Goal: Transaction & Acquisition: Purchase product/service

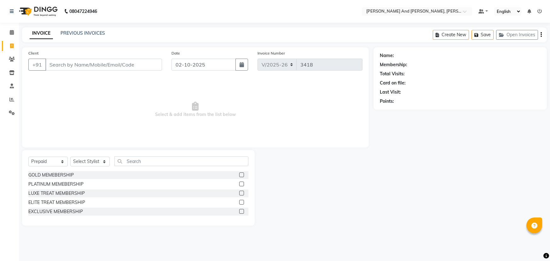
select select "6766"
select select "P"
click at [100, 62] on input "Client" at bounding box center [103, 65] width 117 height 12
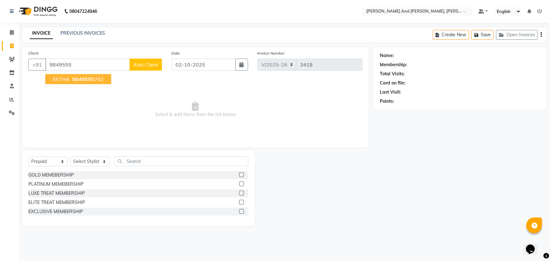
click at [63, 77] on span "EKTHA" at bounding box center [61, 79] width 17 height 6
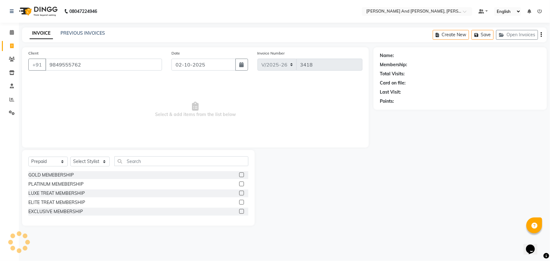
type input "9849555762"
click at [398, 110] on icon "button" at bounding box center [397, 110] width 4 height 4
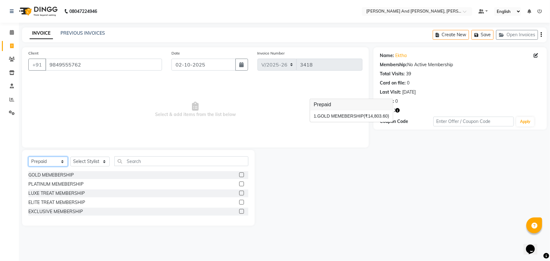
click at [64, 163] on select "Select Service Product Membership Package Voucher Prepaid Gift Card" at bounding box center [47, 162] width 39 height 10
select select "service"
click at [28, 157] on select "Select Service Product Membership Package Voucher Prepaid Gift Card" at bounding box center [47, 162] width 39 height 10
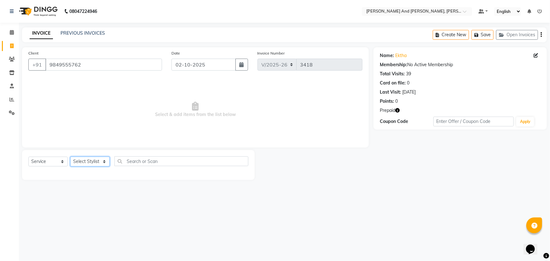
click at [90, 159] on select "Select Stylist ADITI AFREEN 2 ALIYA ALKAF ARIF ARMAN CHANCHAL ESWAR IMRAN KASIM…" at bounding box center [89, 162] width 39 height 10
select select "71835"
click at [70, 157] on select "Select Stylist ADITI AFREEN 2 ALIYA ALKAF ARIF ARMAN CHANCHAL ESWAR IMRAN KASIM…" at bounding box center [89, 162] width 39 height 10
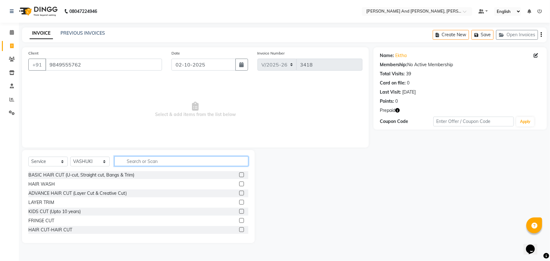
click at [126, 164] on input "text" at bounding box center [181, 161] width 134 height 10
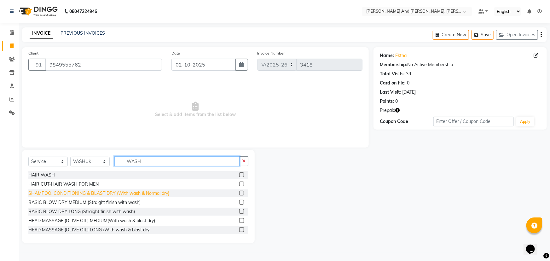
type input "WASH"
click at [108, 192] on div "SHAMPOO, CONDITIONING & BLAST DRY (With wash & Normal dry)" at bounding box center [98, 193] width 141 height 7
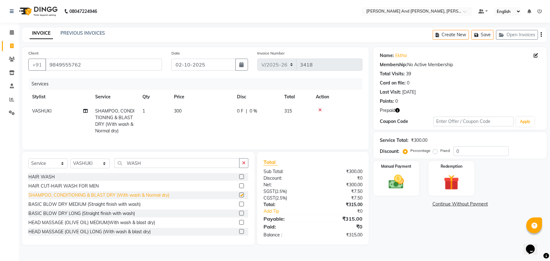
checkbox input "false"
click at [456, 172] on div "Redemption" at bounding box center [452, 178] width 48 height 36
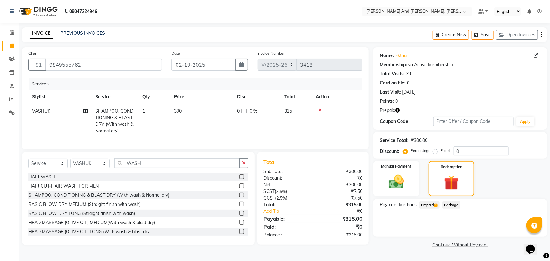
click at [430, 203] on span "Prepaid 1" at bounding box center [429, 204] width 20 height 7
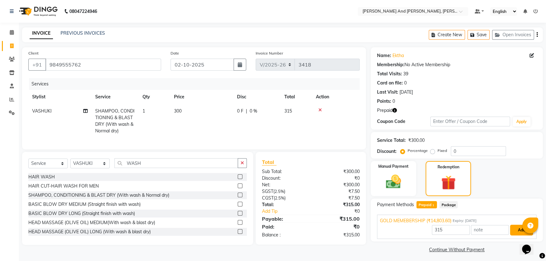
click at [520, 230] on button "Add" at bounding box center [521, 230] width 23 height 11
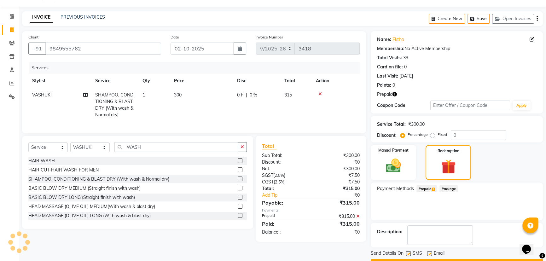
scroll to position [33, 0]
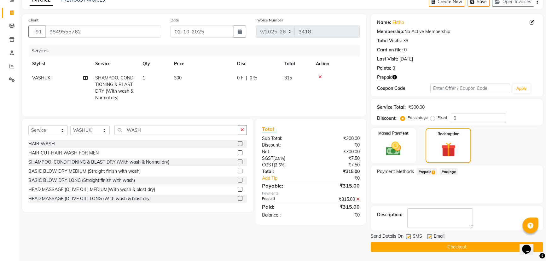
click at [467, 248] on button "Checkout" at bounding box center [457, 247] width 172 height 10
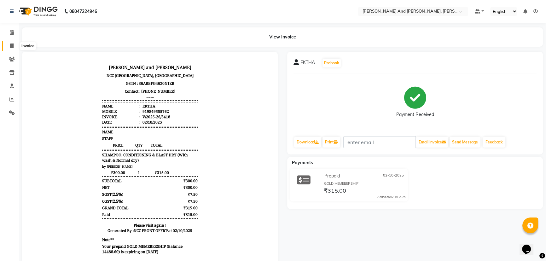
click at [7, 47] on span at bounding box center [11, 46] width 11 height 7
select select "service"
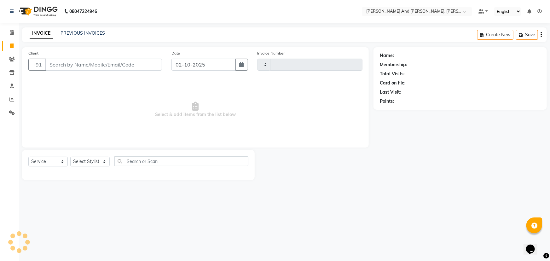
type input "3419"
select select "6766"
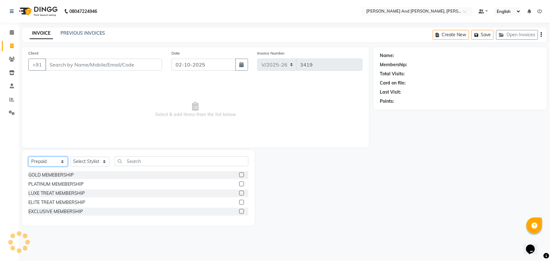
click at [51, 160] on select "Select Service Product Membership Package Voucher Prepaid Gift Card" at bounding box center [47, 162] width 39 height 10
select select "service"
click at [28, 157] on select "Select Service Product Membership Package Voucher Prepaid Gift Card" at bounding box center [47, 162] width 39 height 10
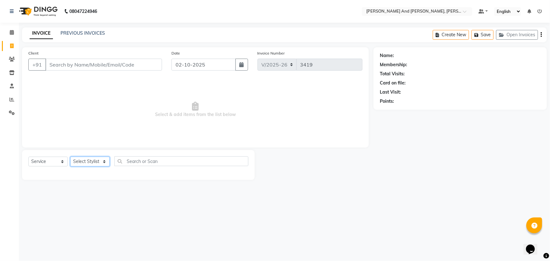
click at [85, 162] on select "Select Stylist ADITI AFREEN 2 ALIYA ALKAF ARIF ARMAN CHANCHAL ESWAR IMRAN KASIM…" at bounding box center [89, 162] width 39 height 10
click at [87, 162] on select "Select Stylist ADITI AFREEN 2 ALIYA ALKAF ARIF ARMAN CHANCHAL ESWAR IMRAN KASIM…" at bounding box center [89, 162] width 39 height 10
select select "71835"
click at [70, 157] on select "Select Stylist ADITI AFREEN 2 ALIYA ALKAF ARIF ARMAN CHANCHAL ESWAR IMRAN KASIM…" at bounding box center [89, 162] width 39 height 10
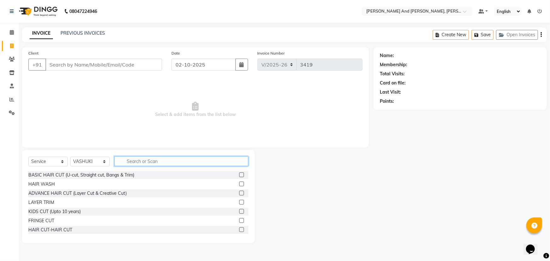
click at [129, 159] on input "text" at bounding box center [181, 161] width 134 height 10
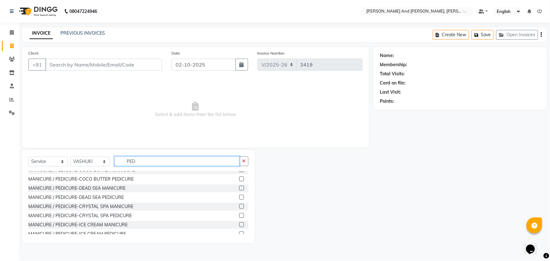
scroll to position [143, 0]
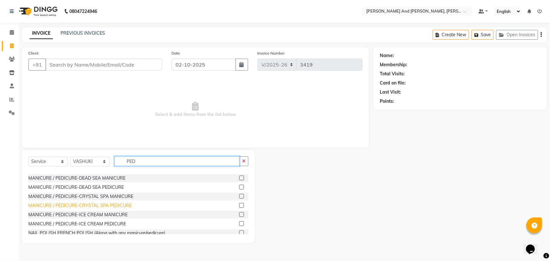
type input "PED"
click at [107, 207] on div "MANICURE / PEDICURE-CRYSTAL SPA PEDICURE" at bounding box center [79, 205] width 103 height 7
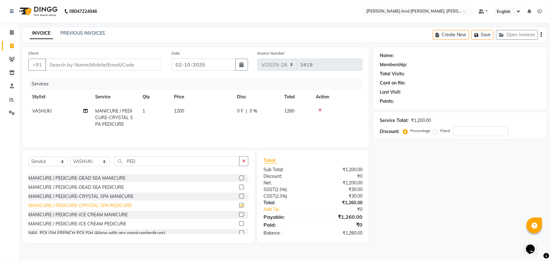
checkbox input "false"
click at [91, 160] on select "Select Stylist ADITI AFREEN 2 ALIYA ALKAF ARIF ARMAN CHANCHAL ESWAR IMRAN KASIM…" at bounding box center [89, 162] width 39 height 10
select select "90778"
click at [70, 157] on select "Select Stylist ADITI AFREEN 2 ALIYA ALKAF ARIF ARMAN CHANCHAL ESWAR IMRAN KASIM…" at bounding box center [89, 162] width 39 height 10
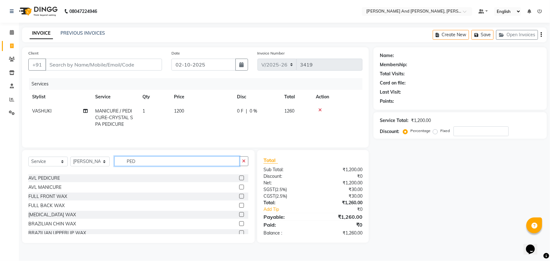
click at [153, 159] on input "PED" at bounding box center [176, 161] width 125 height 10
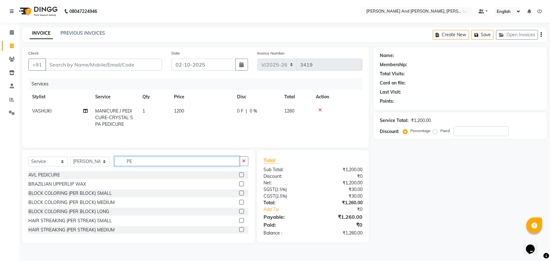
type input "PED"
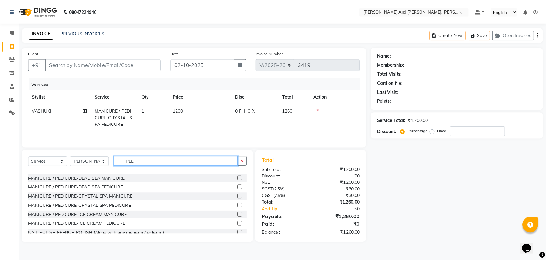
scroll to position [143, 0]
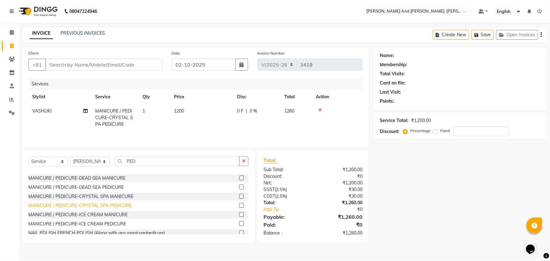
click at [90, 205] on div "MANICURE / PEDICURE-CRYSTAL SPA PEDICURE" at bounding box center [79, 205] width 103 height 7
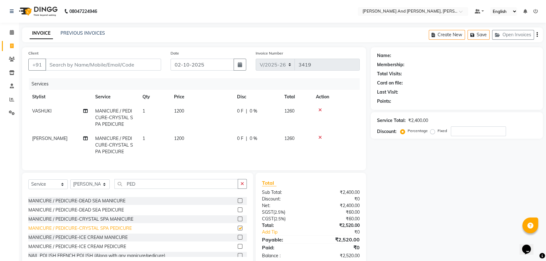
checkbox input "false"
click at [102, 189] on select "Select Stylist ADITI AFREEN 2 ALIYA ALKAF ARIF ARMAN CHANCHAL ESWAR IMRAN KASIM…" at bounding box center [89, 184] width 39 height 10
click at [103, 186] on select "Select Stylist ADITI AFREEN 2 ALIYA ALKAF ARIF ARMAN CHANCHAL ESWAR IMRAN KASIM…" at bounding box center [89, 184] width 39 height 10
select select "92928"
click at [70, 184] on select "Select Stylist ADITI AFREEN 2 ALIYA ALKAF ARIF ARMAN CHANCHAL ESWAR IMRAN KASIM…" at bounding box center [89, 184] width 39 height 10
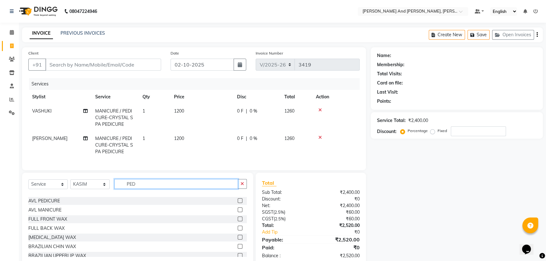
click at [146, 189] on input "PED" at bounding box center [176, 184] width 124 height 10
drag, startPoint x: 146, startPoint y: 189, endPoint x: 454, endPoint y: 214, distance: 308.7
click at [454, 214] on div "Name: Membership: Total Visits: Card on file: Last Visit: Points: Service Total…" at bounding box center [459, 156] width 177 height 218
click at [136, 186] on input "PED" at bounding box center [176, 184] width 124 height 10
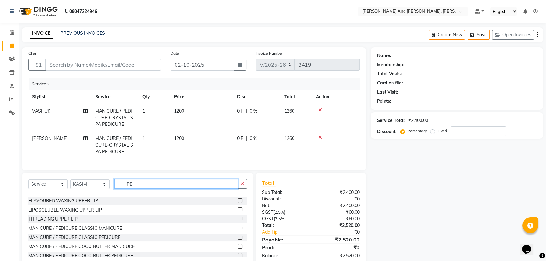
type input "P"
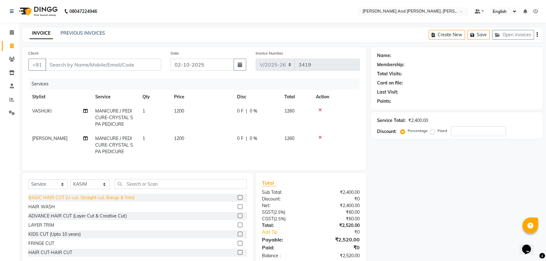
click at [103, 201] on div "BASIC HAIR CUT (U-cut, Straight cut, Bangs & Trim)" at bounding box center [81, 197] width 106 height 7
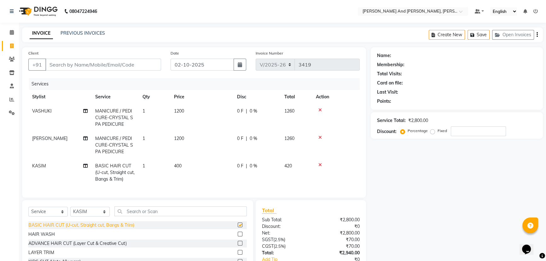
checkbox input "false"
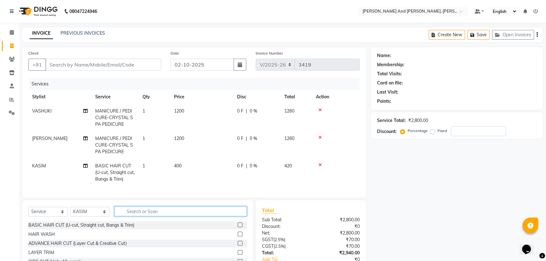
click at [129, 215] on input "text" at bounding box center [180, 211] width 132 height 10
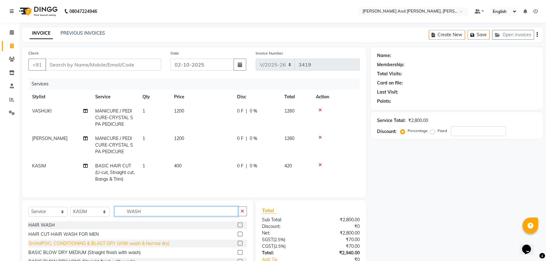
type input "WASH"
click at [86, 247] on div "SHAMPOO, CONDITIONING & BLAST DRY (With wash & Normal dry)" at bounding box center [98, 243] width 141 height 7
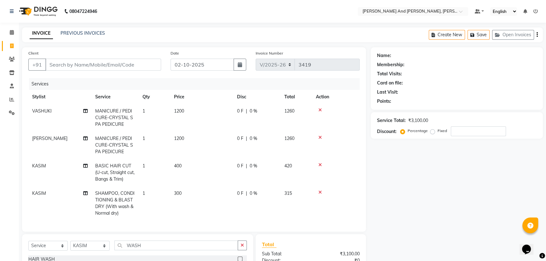
checkbox input "false"
click at [65, 65] on input "Client" at bounding box center [103, 65] width 116 height 12
type input "9"
type input "0"
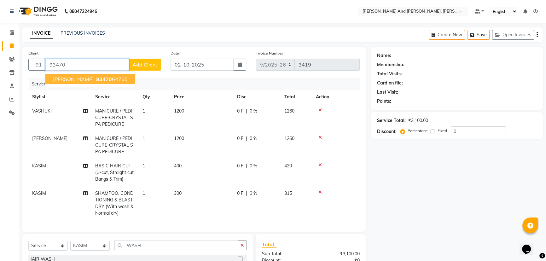
click at [91, 77] on span "PUNAM MISHRA" at bounding box center [73, 79] width 41 height 6
type input "9347064765"
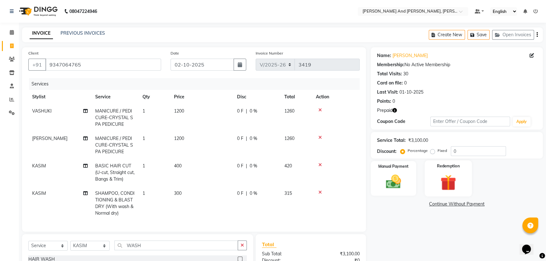
click at [455, 175] on img at bounding box center [449, 183] width 26 height 20
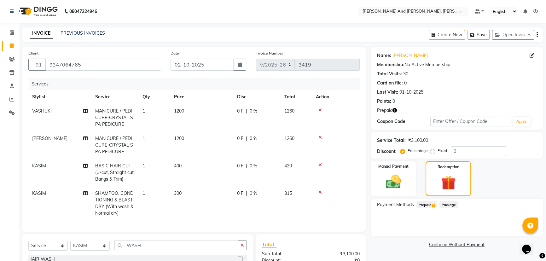
click at [424, 203] on span "Prepaid 2" at bounding box center [426, 204] width 20 height 7
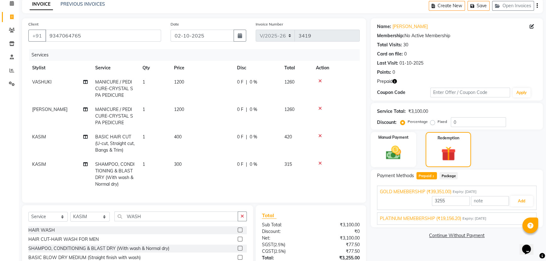
scroll to position [57, 0]
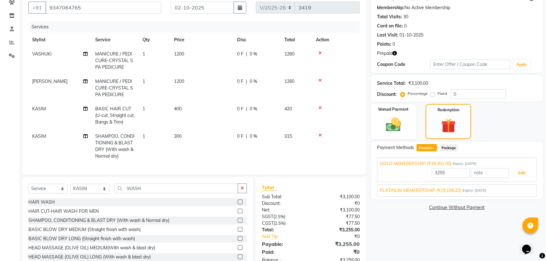
click at [517, 173] on button "Add" at bounding box center [521, 173] width 23 height 11
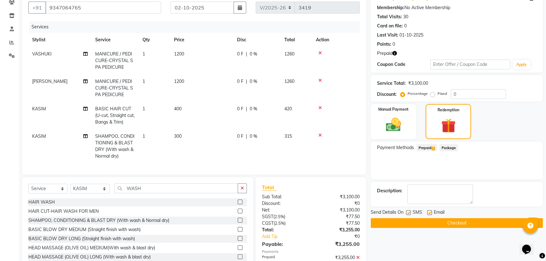
click at [462, 222] on button "Checkout" at bounding box center [457, 223] width 172 height 10
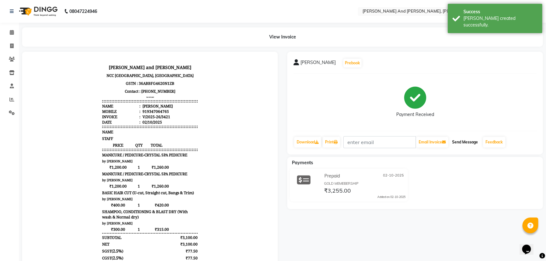
click at [473, 142] on button "Send Message" at bounding box center [465, 142] width 31 height 11
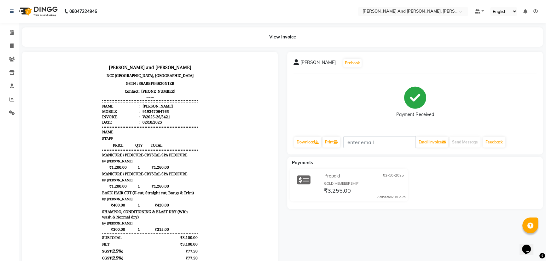
click at [470, 136] on div "Send Message" at bounding box center [465, 142] width 32 height 12
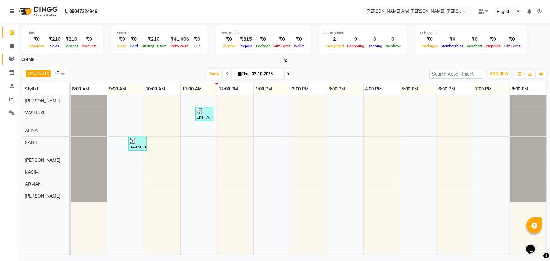
click at [12, 60] on icon at bounding box center [12, 59] width 6 height 5
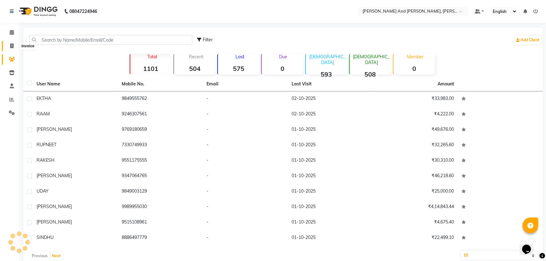
click at [12, 43] on span at bounding box center [11, 46] width 11 height 7
select select "service"
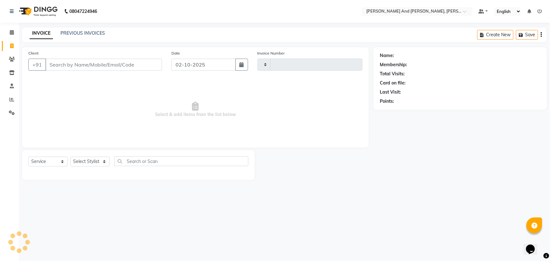
type input "3419"
select select "6766"
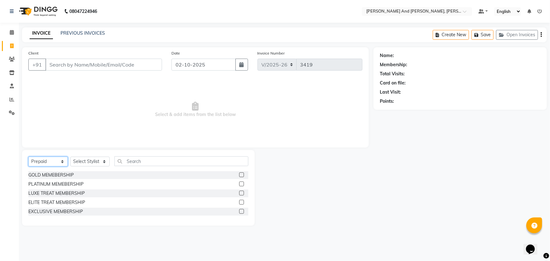
click at [49, 164] on select "Select Service Product Membership Package Voucher Prepaid Gift Card" at bounding box center [47, 162] width 39 height 10
select select "service"
click at [28, 157] on select "Select Service Product Membership Package Voucher Prepaid Gift Card" at bounding box center [47, 162] width 39 height 10
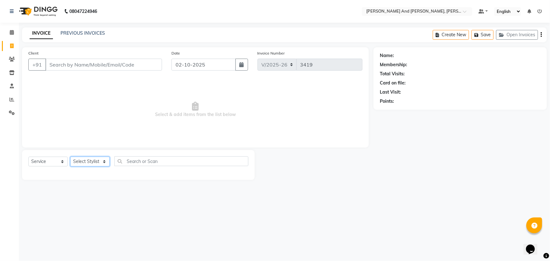
click at [91, 163] on select "Select Stylist ADITI AFREEN 2 ALIYA ALKAF ARIF ARMAN CHANCHAL ESWAR IMRAN KASIM…" at bounding box center [89, 162] width 39 height 10
click at [136, 162] on input "text" at bounding box center [181, 161] width 134 height 10
click at [90, 162] on select "Select Stylist ADITI AFREEN 2 ALIYA ALKAF ARIF ARMAN CHANCHAL ESWAR IMRAN KASIM…" at bounding box center [89, 162] width 39 height 10
select select "92928"
click at [70, 157] on select "Select Stylist ADITI AFREEN 2 ALIYA ALKAF ARIF ARMAN CHANCHAL ESWAR IMRAN KASIM…" at bounding box center [89, 162] width 39 height 10
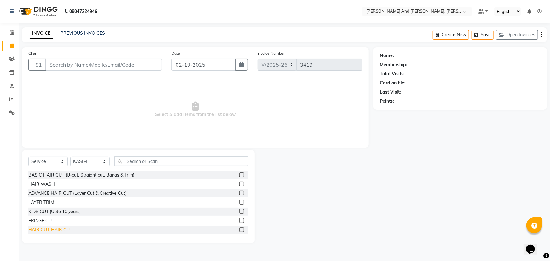
click at [43, 229] on div "HAIR CUT-HAIR CUT" at bounding box center [50, 230] width 44 height 7
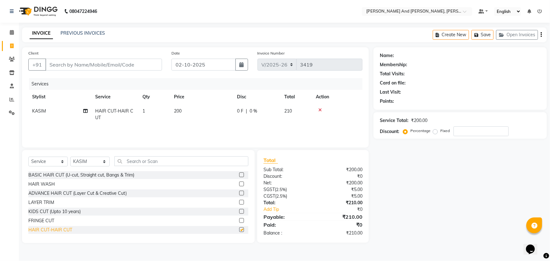
checkbox input "false"
click at [134, 158] on input "text" at bounding box center [181, 161] width 134 height 10
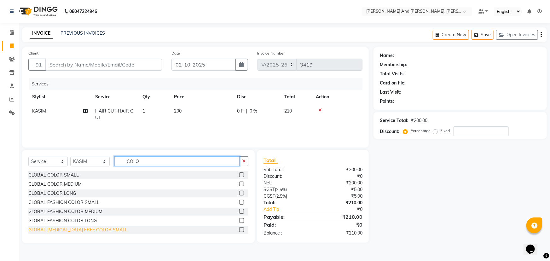
type input "COLO"
click at [66, 229] on div "GLOBAL AMMONIA FREE COLOR SMALL" at bounding box center [77, 230] width 99 height 7
checkbox input "false"
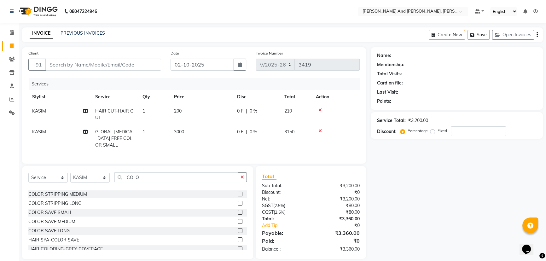
scroll to position [172, 0]
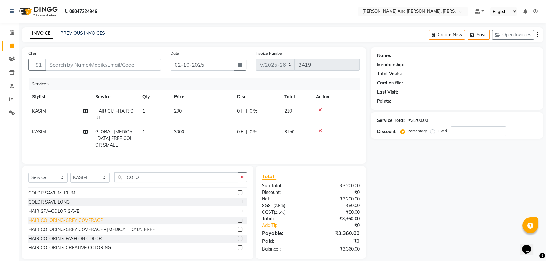
click at [69, 224] on div "HAIR COLORING-GREY COVERAGE" at bounding box center [65, 220] width 74 height 7
checkbox input "false"
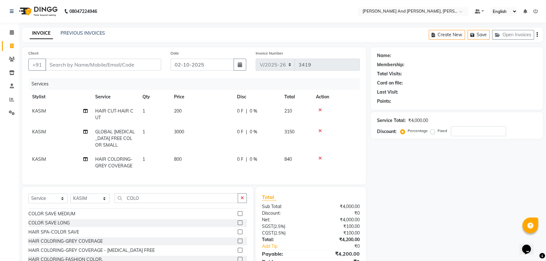
click at [184, 158] on td "800" at bounding box center [201, 162] width 63 height 21
select select "92928"
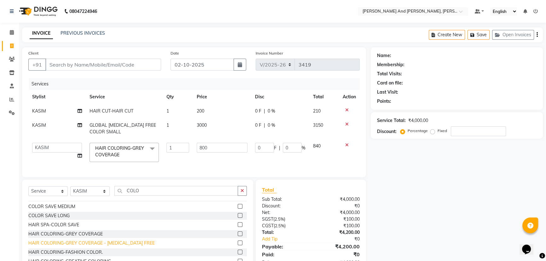
click at [95, 245] on div "HAIR COLORING-GREY COVERAGE - AMMONIA FREE" at bounding box center [91, 243] width 126 height 7
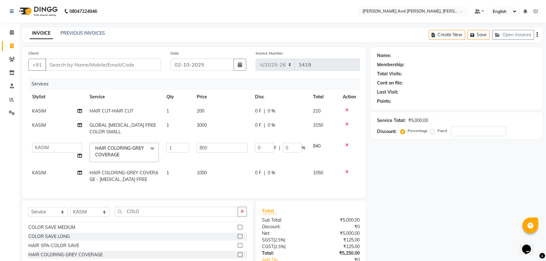
checkbox input "false"
click at [346, 145] on icon at bounding box center [346, 145] width 3 height 4
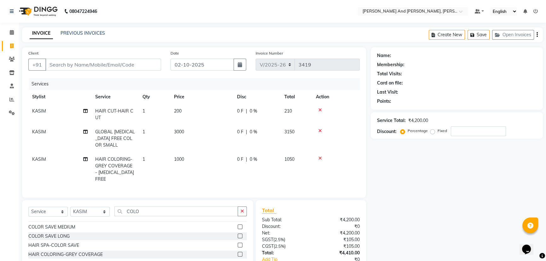
click at [318, 129] on icon at bounding box center [319, 131] width 3 height 4
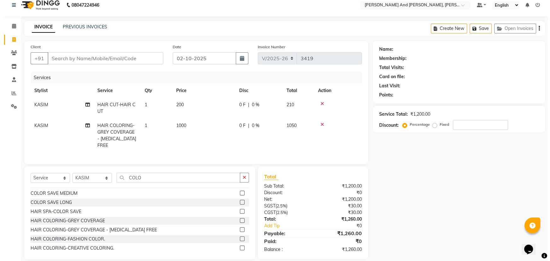
scroll to position [12, 0]
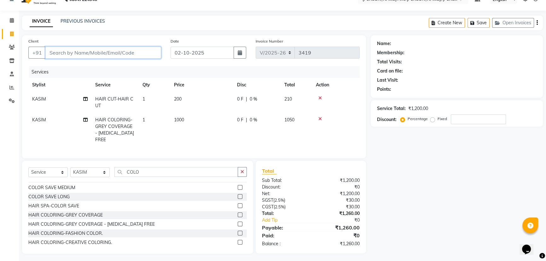
click at [106, 53] on input "Client" at bounding box center [103, 53] width 116 height 12
type input "9"
type input "0"
type input "9949470954"
click at [155, 54] on span "Add Client" at bounding box center [144, 52] width 25 height 6
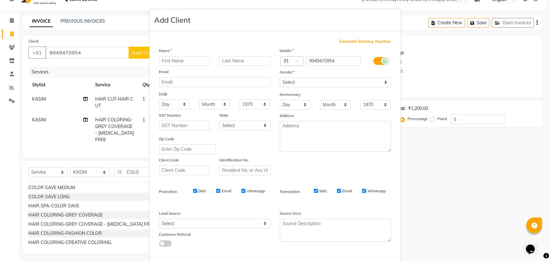
click at [178, 60] on input "text" at bounding box center [184, 61] width 51 height 10
type input "SAI"
click at [383, 81] on select "Select Male Female Other Prefer Not To Say" at bounding box center [335, 83] width 111 height 10
select select "male"
click at [280, 78] on select "Select Male Female Other Prefer Not To Say" at bounding box center [335, 83] width 111 height 10
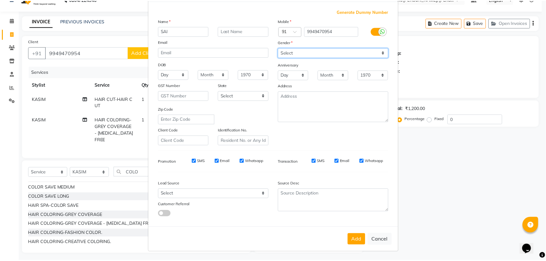
scroll to position [32, 0]
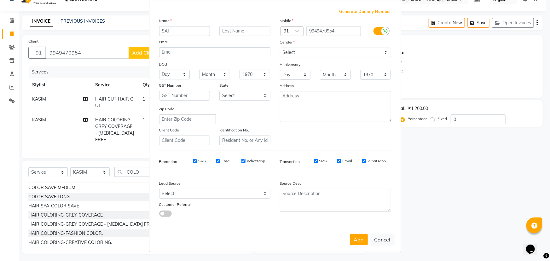
click at [359, 238] on button "Add" at bounding box center [359, 239] width 18 height 11
select select
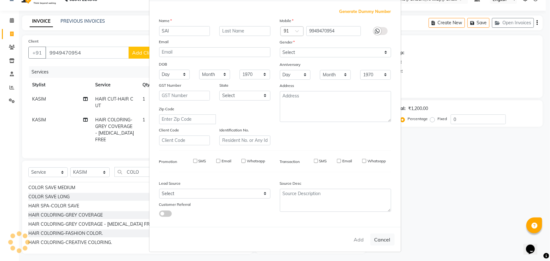
select select
checkbox input "false"
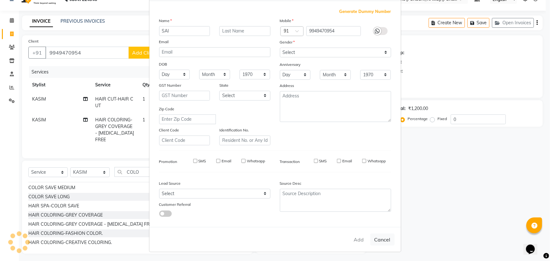
checkbox input "false"
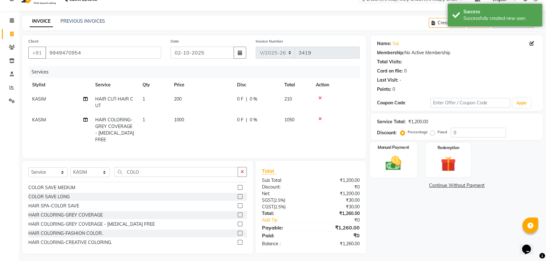
click at [403, 160] on img at bounding box center [394, 163] width 26 height 18
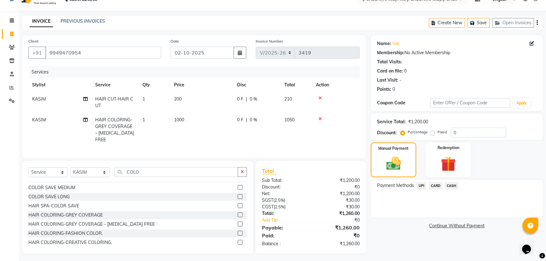
click at [421, 187] on span "UPI" at bounding box center [421, 185] width 10 height 7
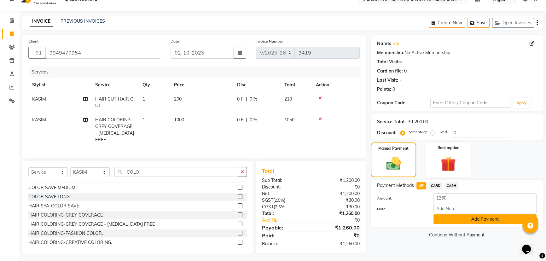
click at [468, 220] on button "Add Payment" at bounding box center [484, 219] width 103 height 10
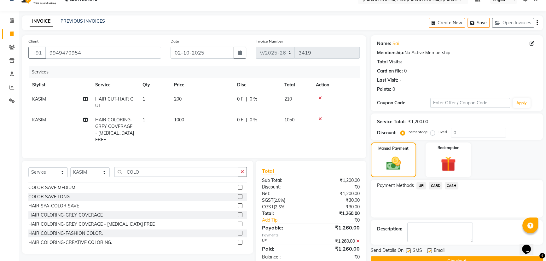
scroll to position [26, 0]
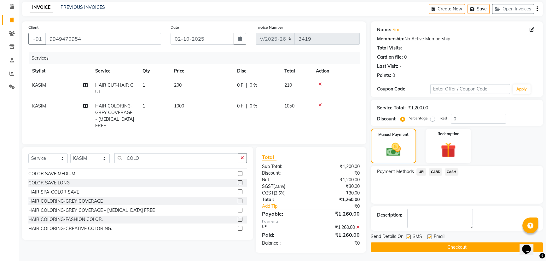
click at [462, 246] on button "Checkout" at bounding box center [457, 247] width 172 height 10
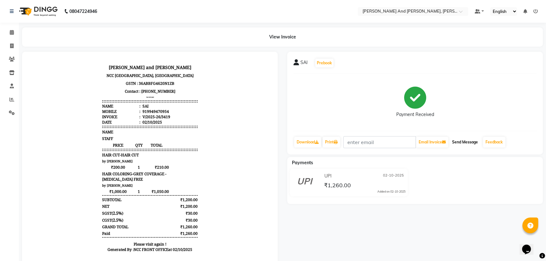
click at [477, 139] on button "Send Message" at bounding box center [465, 142] width 31 height 11
click at [44, 64] on body "Toni and Guy NCC Diamond Hills, Lumbini Avenue, Gachibowli, Hyderabad, Telangan…" at bounding box center [150, 160] width 238 height 198
click at [15, 45] on span at bounding box center [11, 46] width 11 height 7
select select "service"
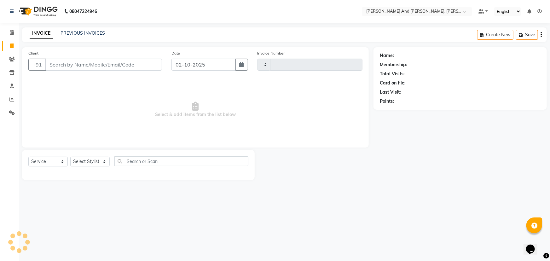
type input "3420"
select select "6766"
click at [65, 63] on input "Client" at bounding box center [103, 65] width 117 height 12
select select "P"
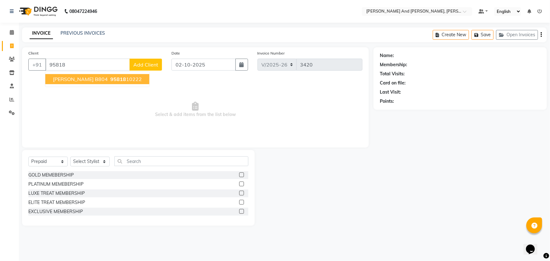
click at [77, 80] on span "NEELU B804" at bounding box center [80, 79] width 55 height 6
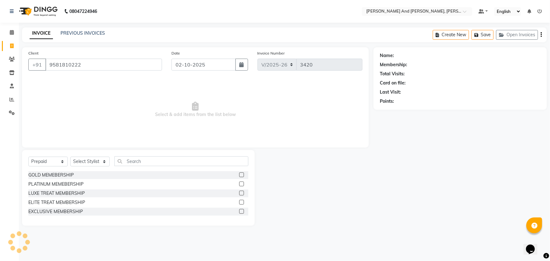
type input "9581810222"
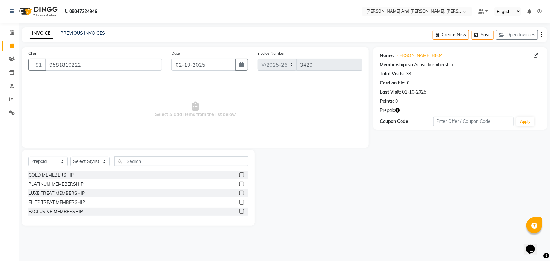
click at [397, 109] on icon "button" at bounding box center [397, 110] width 4 height 4
click at [278, 149] on div "Client +91 9581810222 Date 02-10-2025 Invoice Number V/2025 V/2025-26 3420 Sele…" at bounding box center [195, 136] width 356 height 178
click at [87, 160] on select "Select Stylist ADITI AFREEN 2 ALIYA ALKAF ARIF ARMAN CHANCHAL ESWAR IMRAN KASIM…" at bounding box center [89, 162] width 39 height 10
select select "93389"
click at [70, 157] on select "Select Stylist ADITI AFREEN 2 ALIYA ALKAF ARIF ARMAN CHANCHAL ESWAR IMRAN KASIM…" at bounding box center [89, 162] width 39 height 10
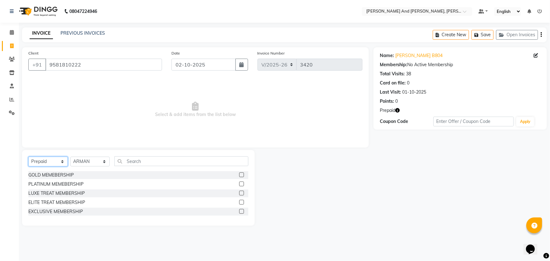
click at [38, 161] on select "Select Service Product Membership Package Voucher Prepaid Gift Card" at bounding box center [47, 162] width 39 height 10
select select "service"
click at [28, 157] on select "Select Service Product Membership Package Voucher Prepaid Gift Card" at bounding box center [47, 162] width 39 height 10
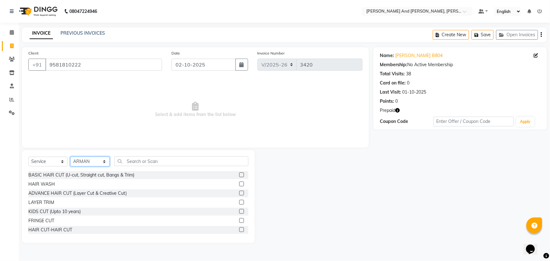
click at [91, 160] on select "Select Stylist ADITI AFREEN 2 ALIYA ALKAF ARIF ARMAN CHANCHAL ESWAR IMRAN KASIM…" at bounding box center [89, 162] width 39 height 10
click at [142, 160] on input "text" at bounding box center [181, 161] width 134 height 10
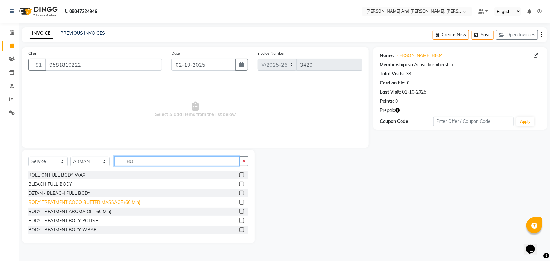
type input "BO"
click at [47, 200] on div "BODY TREATMENT COCO BUTTER MASSAGE (60 Min)" at bounding box center [84, 202] width 112 height 7
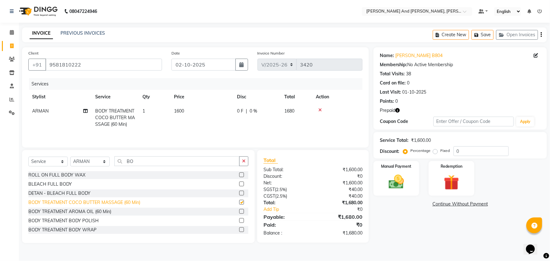
checkbox input "false"
click at [183, 110] on span "1600" at bounding box center [179, 111] width 10 height 6
select select "93389"
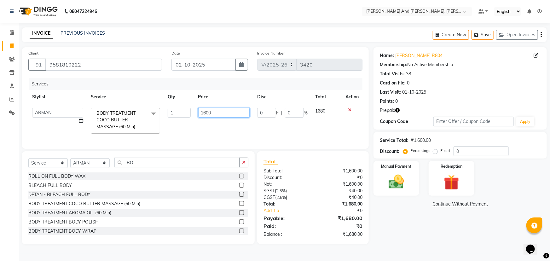
click at [213, 111] on input "1600" at bounding box center [224, 113] width 52 height 10
type input "1"
type input "2000"
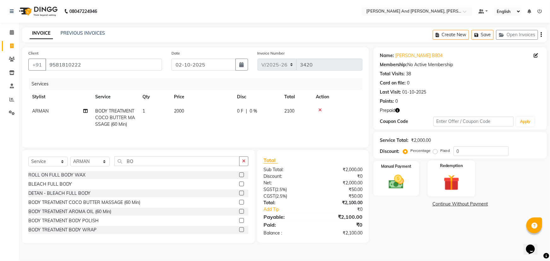
click at [449, 171] on div "Redemption" at bounding box center [452, 178] width 48 height 36
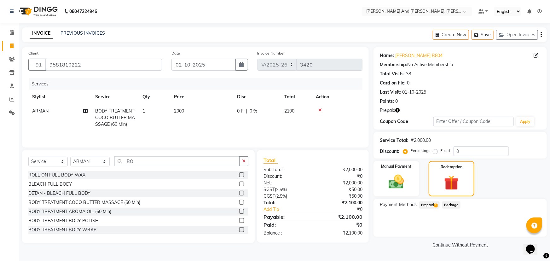
click at [426, 203] on span "Prepaid 1" at bounding box center [429, 204] width 20 height 7
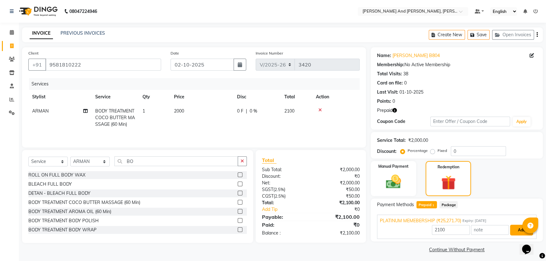
click at [523, 229] on button "Add" at bounding box center [521, 230] width 23 height 11
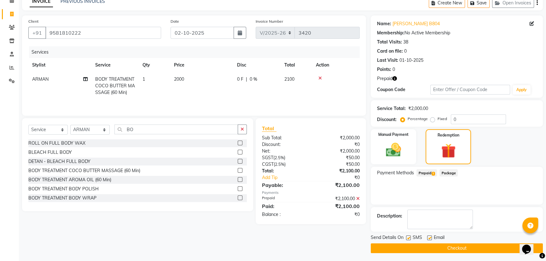
scroll to position [33, 0]
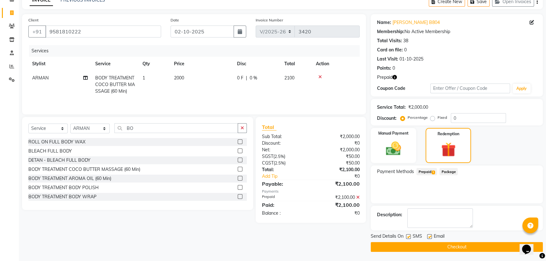
click at [426, 243] on button "Checkout" at bounding box center [457, 247] width 172 height 10
